Goal: Navigation & Orientation: Find specific page/section

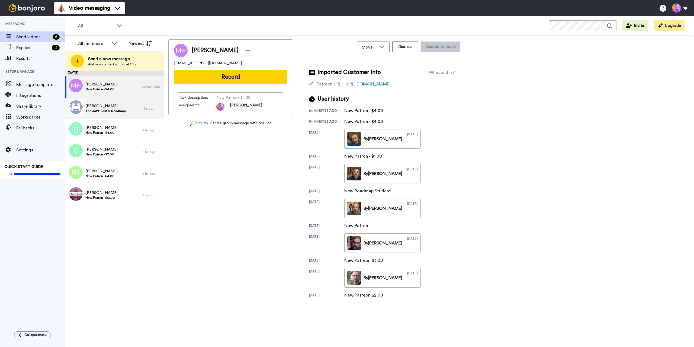
click at [129, 107] on div "[PERSON_NAME] The Jazz Guitar Roadmap" at bounding box center [103, 109] width 77 height 22
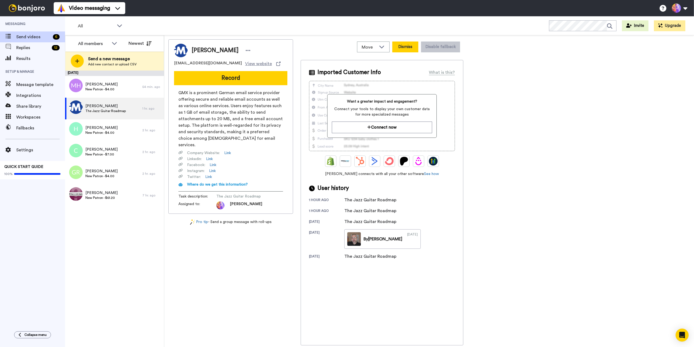
click at [408, 49] on button "Dismiss" at bounding box center [405, 46] width 26 height 11
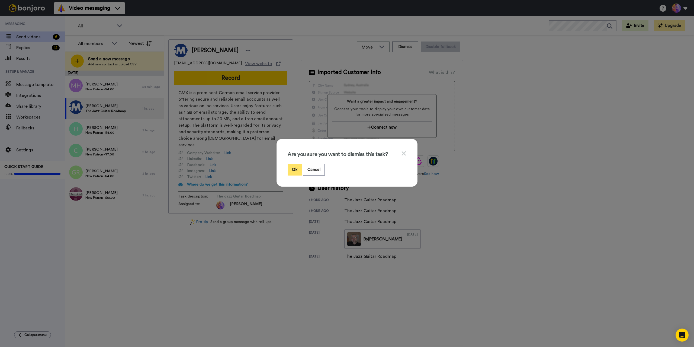
click at [288, 171] on button "Ok" at bounding box center [295, 170] width 14 height 12
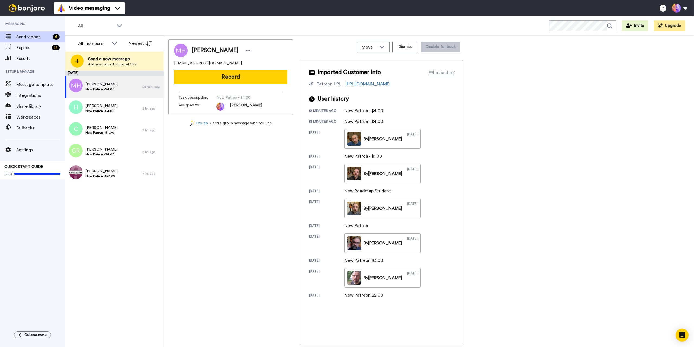
click at [133, 261] on div "[DATE] [PERSON_NAME] New Patron - $4.00 54 min. ago [PERSON_NAME] Patron - $4.0…" at bounding box center [114, 208] width 99 height 276
click at [28, 9] on img at bounding box center [27, 8] width 41 height 8
